Goal: Task Accomplishment & Management: Use online tool/utility

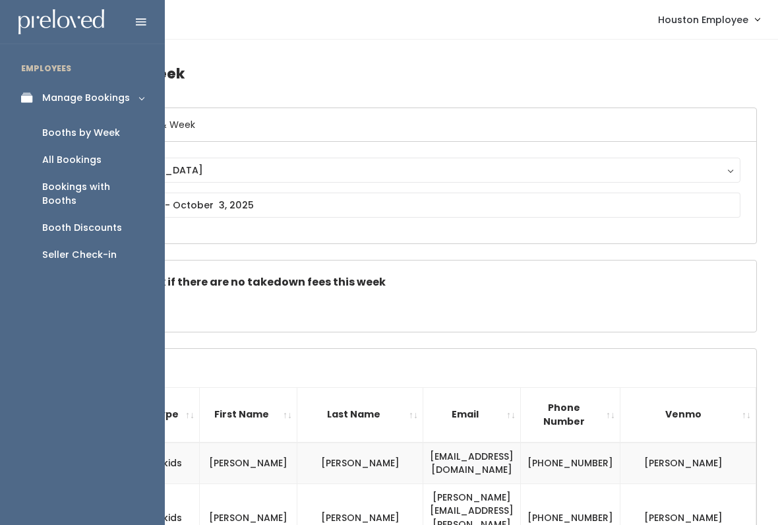
click at [15, 92] on link "Manage Bookings" at bounding box center [82, 98] width 165 height 30
click at [94, 87] on link "Manage Bookings" at bounding box center [82, 98] width 165 height 30
click at [107, 221] on div "Booth Discounts" at bounding box center [82, 228] width 80 height 14
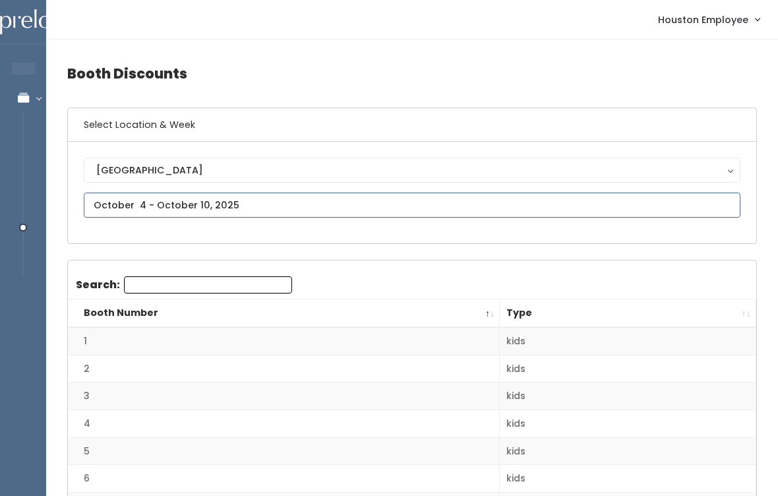
click at [328, 197] on input "text" at bounding box center [412, 205] width 657 height 25
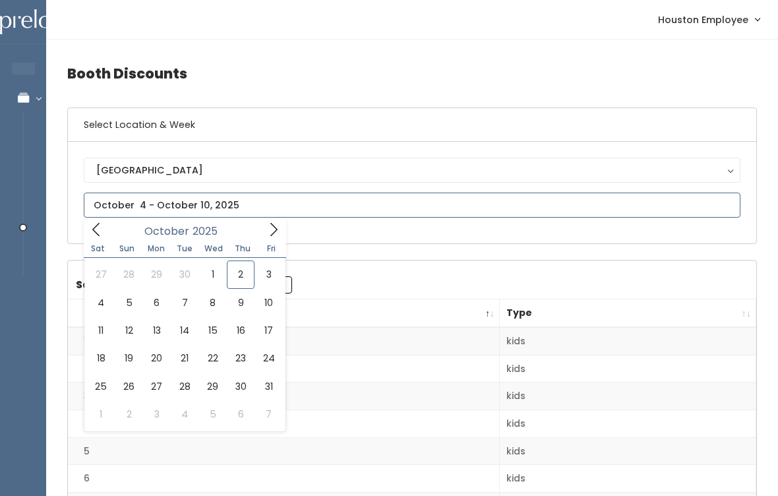
type input "[DATE] to [DATE]"
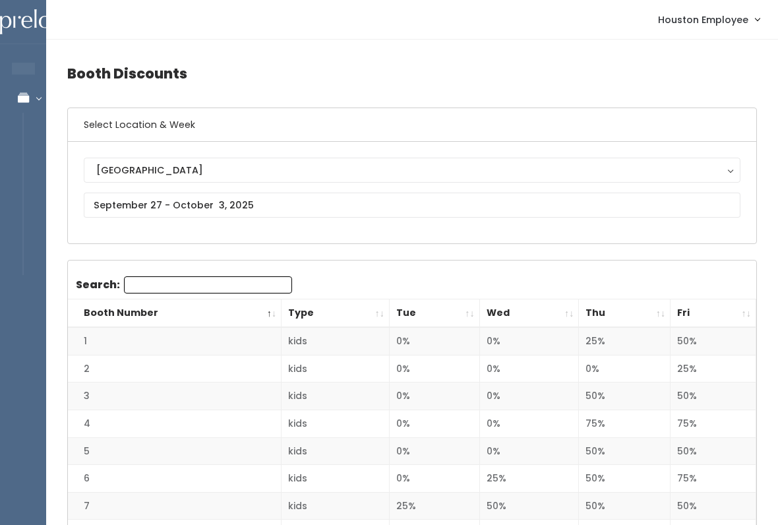
click at [752, 315] on th "Fri" at bounding box center [714, 313] width 86 height 28
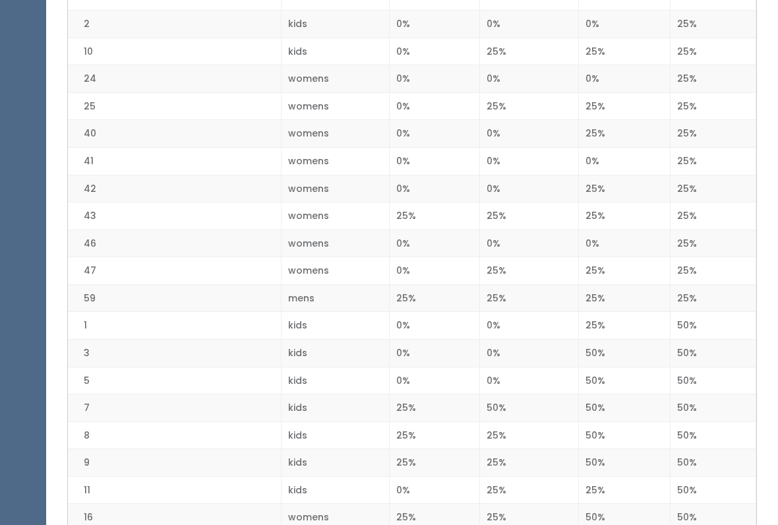
scroll to position [591, 0]
click at [185, 187] on td "42" at bounding box center [175, 189] width 214 height 28
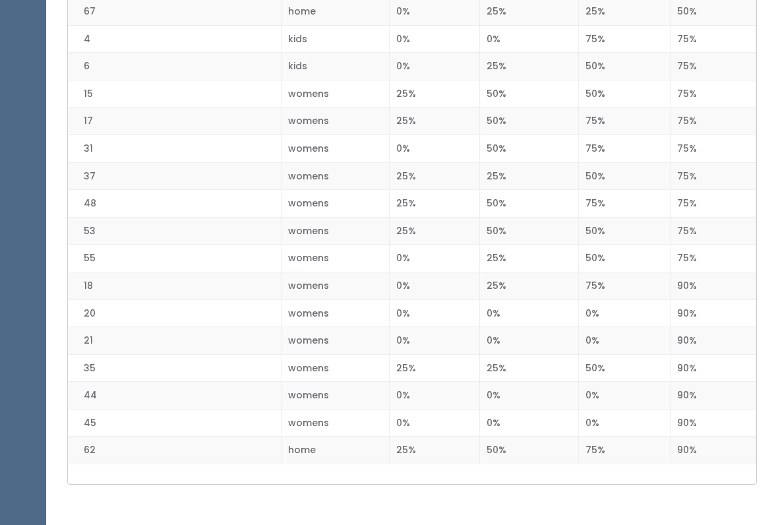
scroll to position [1713, 0]
